Goal: Book appointment/travel/reservation

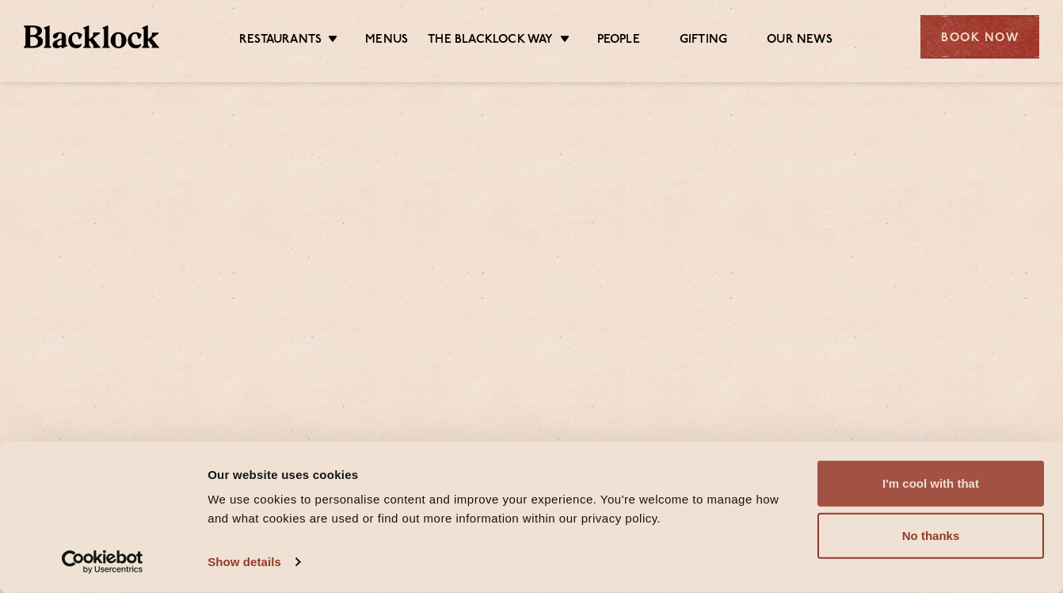
click at [906, 490] on button "I'm cool with that" at bounding box center [930, 484] width 227 height 46
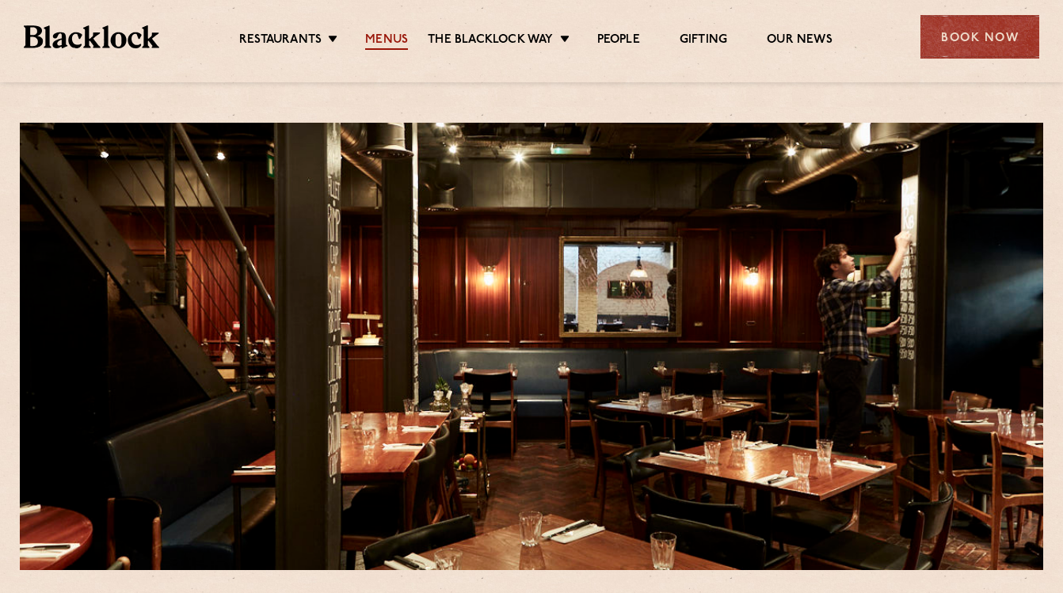
click at [394, 42] on link "Menus" at bounding box center [386, 40] width 43 height 17
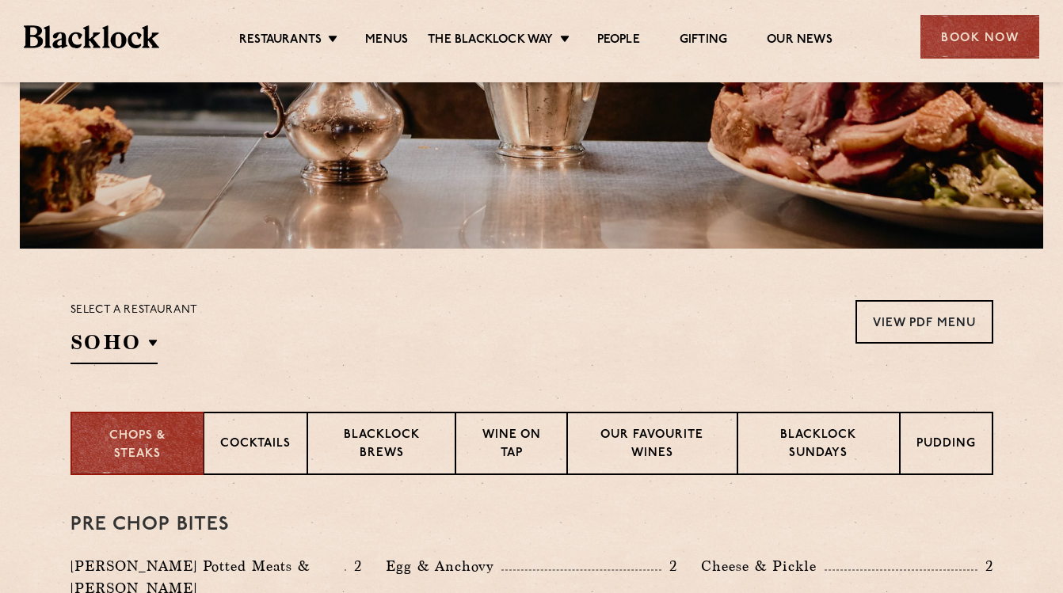
scroll to position [326, 0]
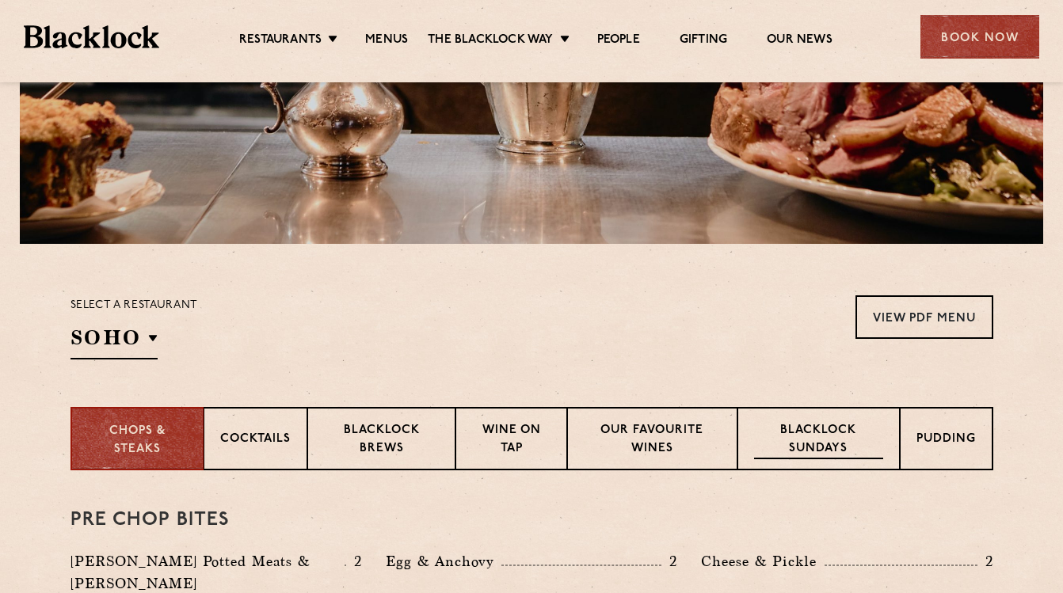
click at [826, 434] on p "Blacklock Sundays" at bounding box center [818, 440] width 128 height 37
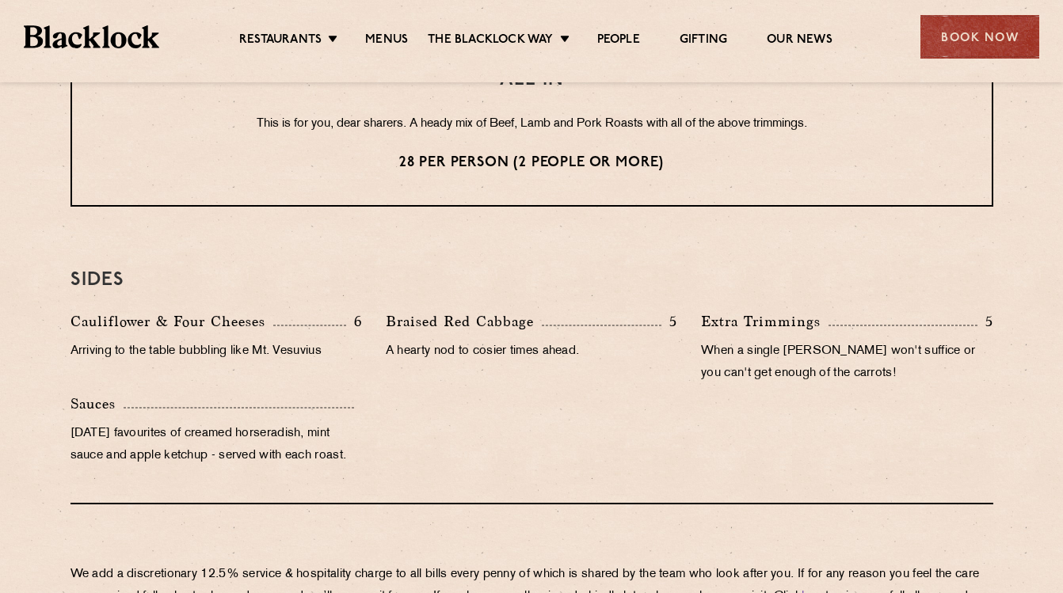
scroll to position [1425, 0]
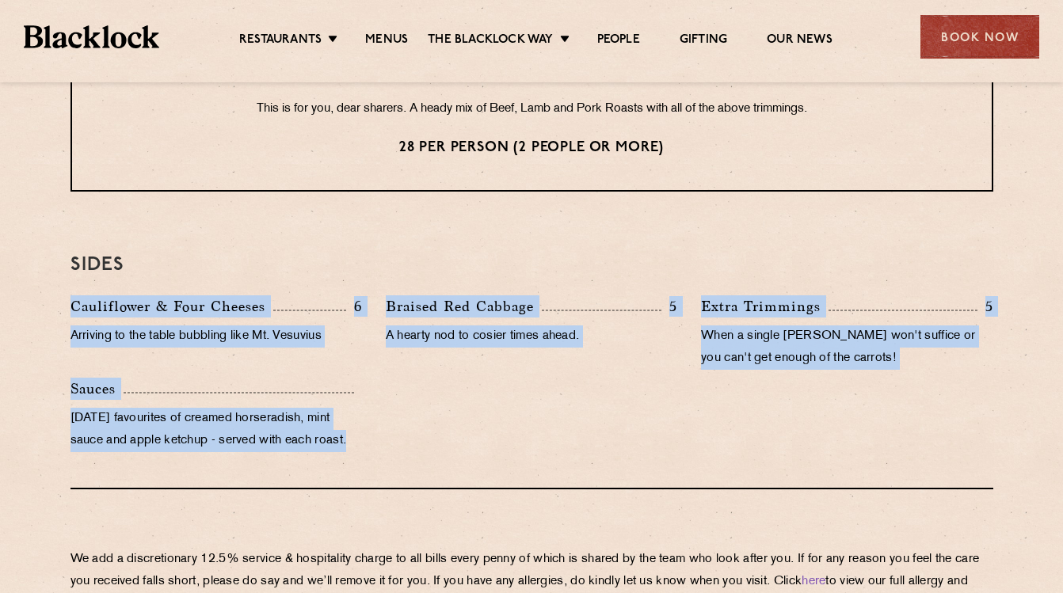
drag, startPoint x: 70, startPoint y: 303, endPoint x: 429, endPoint y: 446, distance: 386.4
click at [429, 446] on div "Cauliflower & Four Cheeses 6 Arriving to the table bubbling like Mt. Vesuvius B…" at bounding box center [532, 377] width 946 height 165
click at [458, 444] on div "Cauliflower & Four Cheeses 6 Arriving to the table bubbling like Mt. Vesuvius B…" at bounding box center [532, 377] width 946 height 165
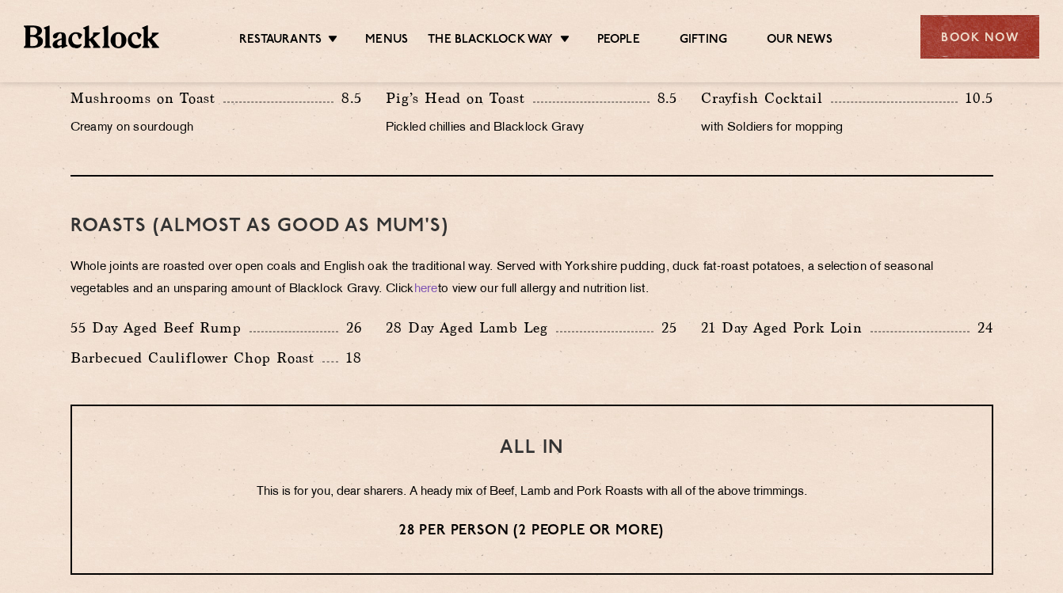
scroll to position [1026, 0]
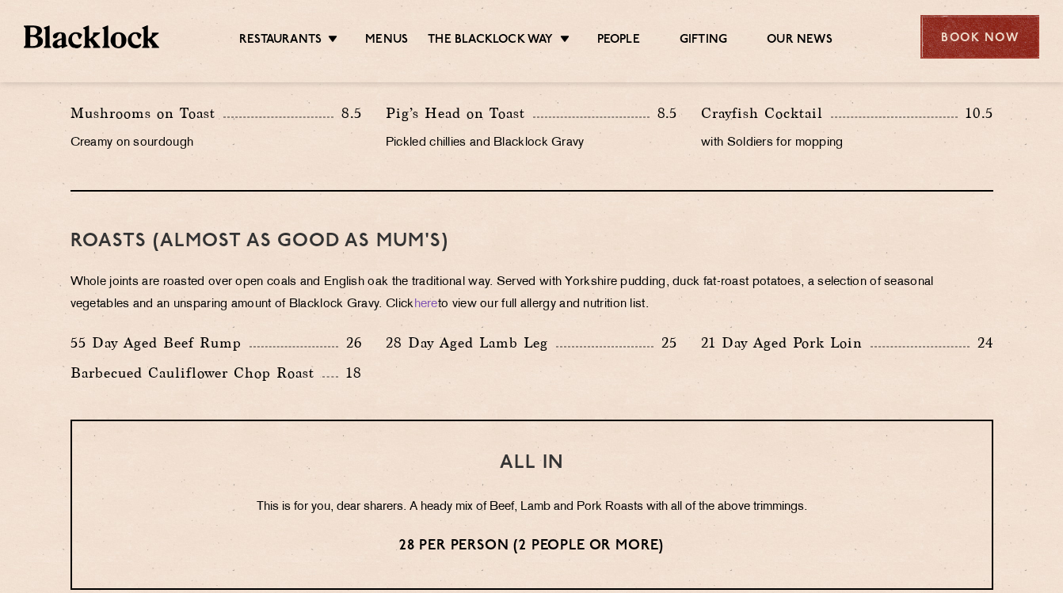
click at [996, 16] on div "Book Now" at bounding box center [979, 37] width 119 height 44
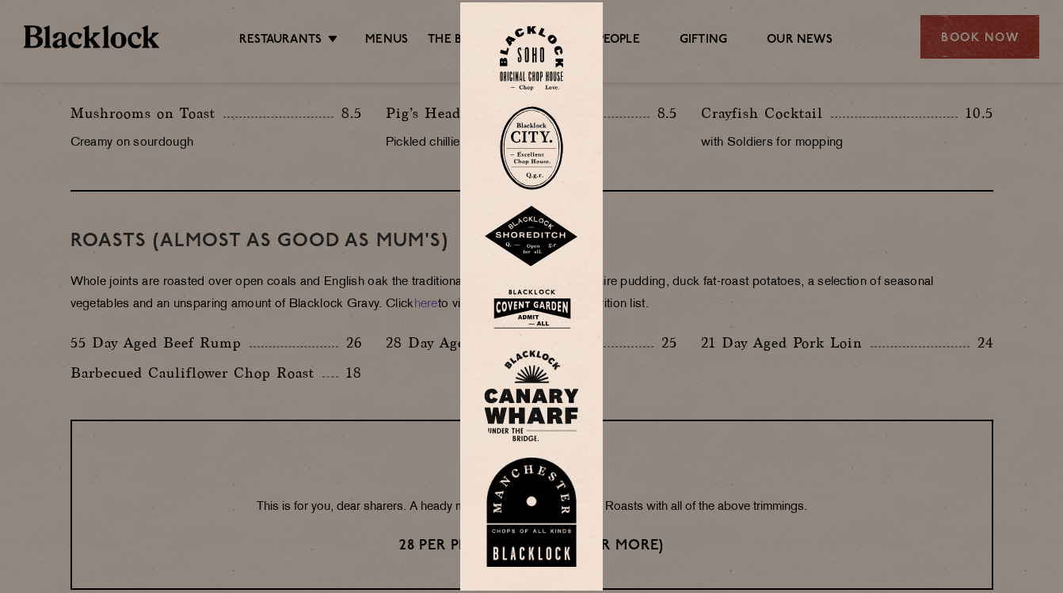
click at [541, 67] on img at bounding box center [531, 58] width 63 height 64
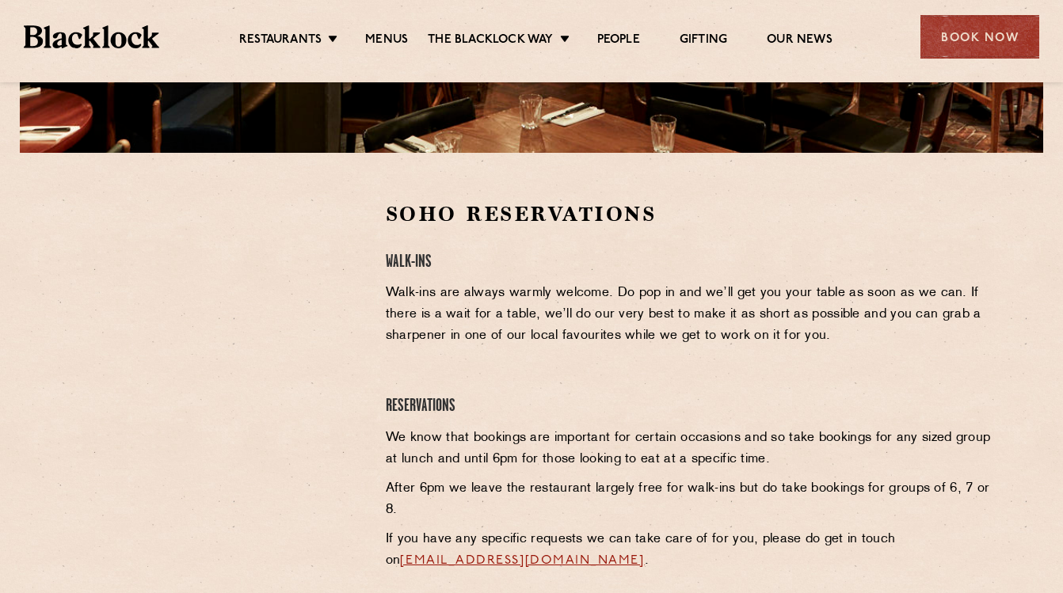
scroll to position [419, 0]
